Goal: Find specific page/section: Find specific page/section

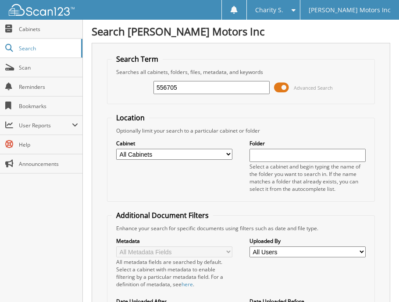
type input "556705"
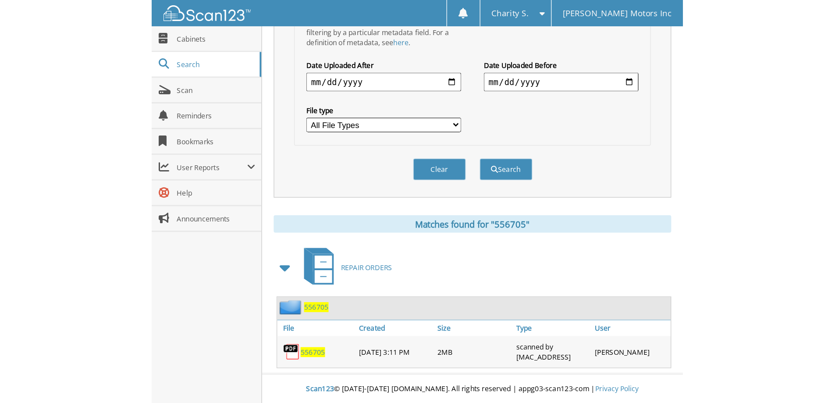
scroll to position [121, 0]
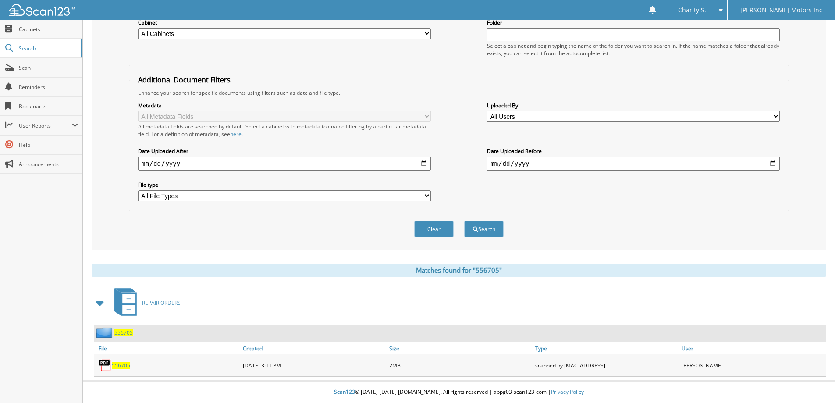
click at [119, 302] on span "556705" at bounding box center [121, 365] width 18 height 7
